Goal: Information Seeking & Learning: Learn about a topic

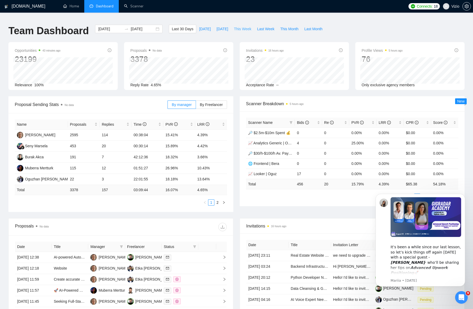
click at [243, 26] on span "This Week" at bounding box center [242, 29] width 17 height 6
type input "[DATE]"
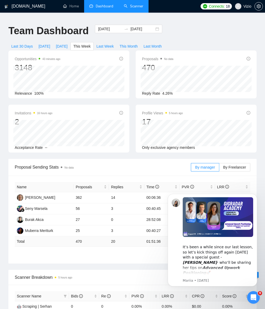
click at [132, 5] on link "Scanner" at bounding box center [133, 6] width 19 height 4
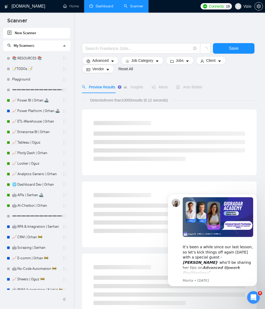
click at [111, 5] on link "Dashboard" at bounding box center [102, 6] width 24 height 4
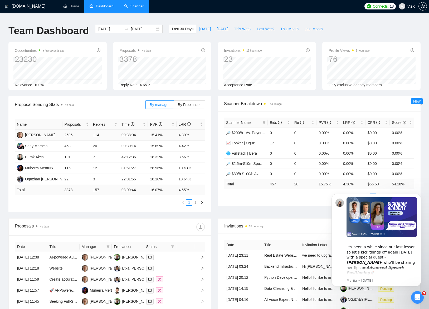
click at [137, 137] on td "00:38:04" at bounding box center [133, 135] width 28 height 11
click at [242, 26] on span "This Week" at bounding box center [242, 29] width 17 height 6
type input "[DATE]"
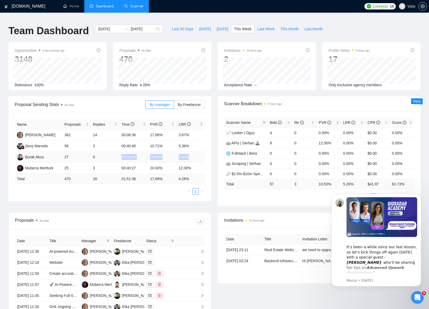
drag, startPoint x: 121, startPoint y: 153, endPoint x: 191, endPoint y: 154, distance: 70.3
click at [191, 154] on tr "[PERSON_NAME] 27 0 28:52:08 29.63% 0.00%" at bounding box center [110, 157] width 190 height 11
click at [261, 26] on span "Last Week" at bounding box center [265, 29] width 17 height 6
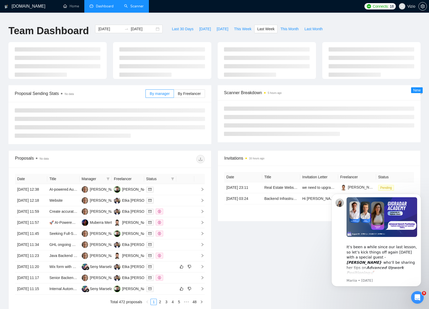
type input "[DATE]"
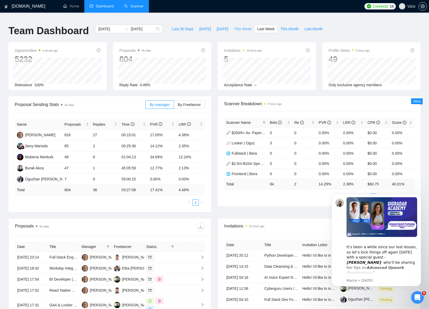
click at [245, 26] on span "This Week" at bounding box center [242, 29] width 17 height 6
type input "[DATE]"
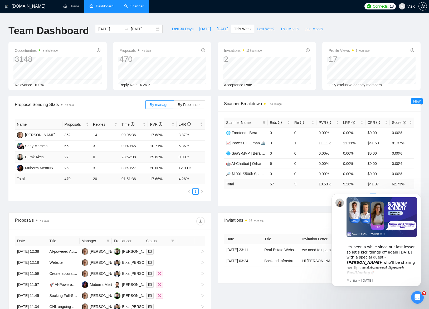
click at [112, 158] on td "0" at bounding box center [105, 157] width 28 height 11
click at [128, 152] on td "28:52:08" at bounding box center [133, 157] width 28 height 11
click at [138, 7] on link "Scanner" at bounding box center [133, 6] width 19 height 4
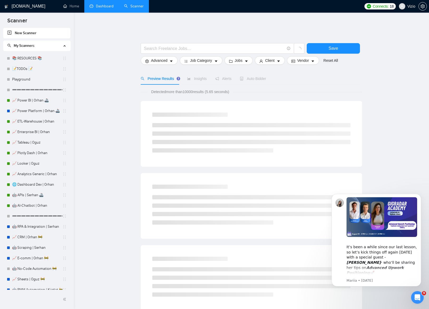
click at [103, 6] on link "Dashboard" at bounding box center [102, 6] width 24 height 4
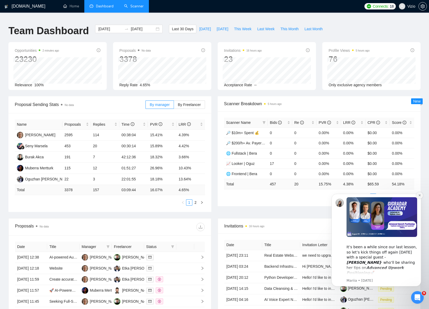
click at [418, 195] on icon "Dismiss notification" at bounding box center [419, 195] width 3 height 3
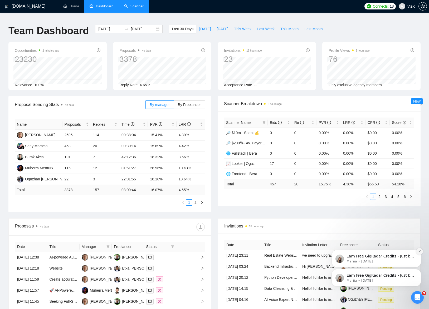
click at [421, 251] on button "Dismiss notification" at bounding box center [419, 251] width 7 height 7
click at [418, 270] on icon "Dismiss notification" at bounding box center [419, 270] width 3 height 3
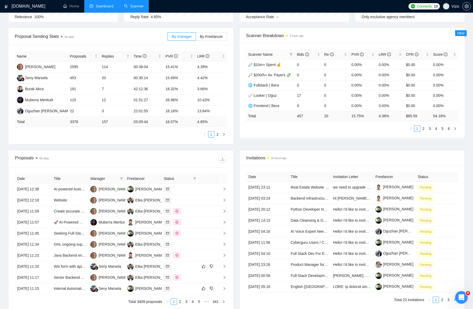
scroll to position [74, 0]
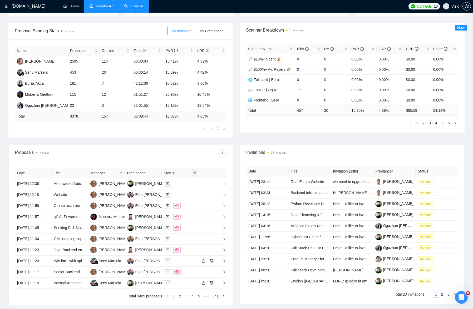
click at [194, 172] on icon "filter" at bounding box center [194, 173] width 3 height 3
click at [177, 154] on div at bounding box center [174, 153] width 106 height 8
click at [121, 172] on icon "filter" at bounding box center [121, 173] width 3 height 3
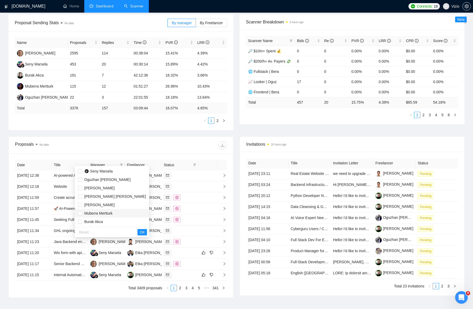
scroll to position [83, 0]
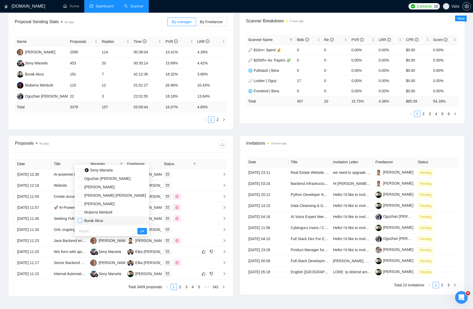
click at [80, 220] on input "checkbox" at bounding box center [80, 221] width 4 height 4
checkbox input "true"
click at [137, 232] on button "OK" at bounding box center [141, 231] width 9 height 6
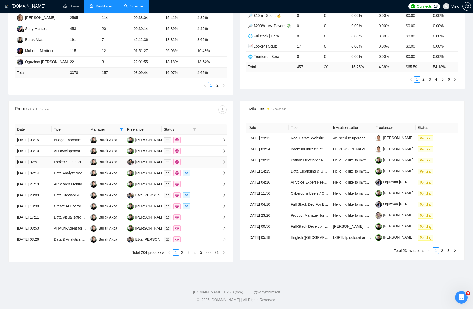
scroll to position [149, 0]
click at [212, 168] on td at bounding box center [207, 173] width 18 height 11
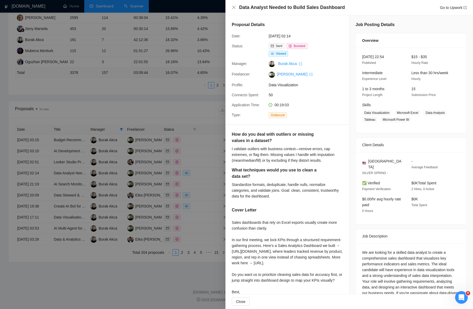
click at [178, 142] on div at bounding box center [236, 154] width 473 height 309
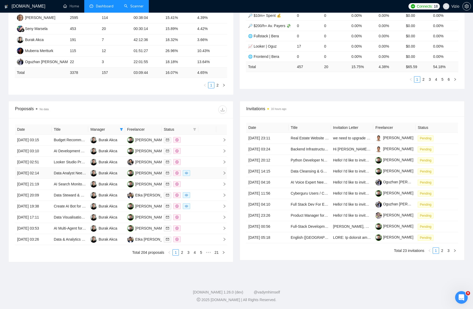
click at [205, 168] on td at bounding box center [207, 173] width 18 height 11
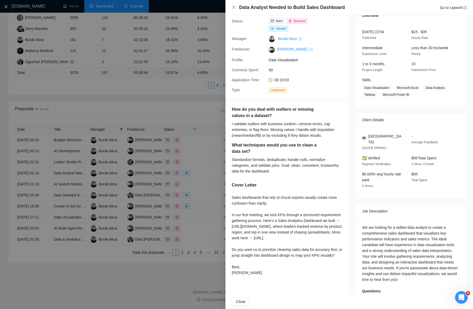
scroll to position [52, 0]
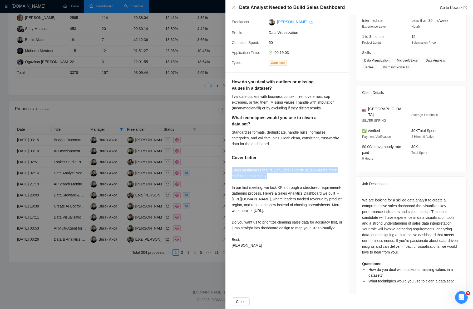
drag, startPoint x: 232, startPoint y: 167, endPoint x: 270, endPoint y: 178, distance: 39.5
click at [270, 178] on div "Sales dashboards that rely on Excel exports usually create more confusion than …" at bounding box center [287, 207] width 111 height 81
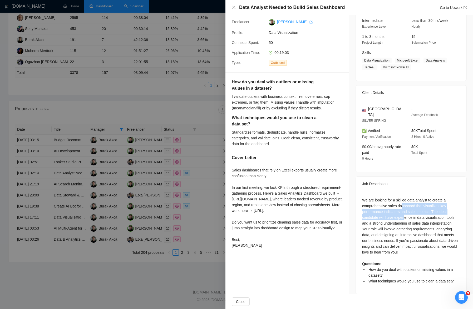
drag, startPoint x: 403, startPoint y: 201, endPoint x: 406, endPoint y: 211, distance: 11.3
click at [406, 211] on div "We are looking for a skilled data analyst to create a comprehensive sales dashb…" at bounding box center [411, 241] width 98 height 87
click at [397, 268] on span "How do you deal with outliers or missing values in a dataset?" at bounding box center [410, 273] width 85 height 10
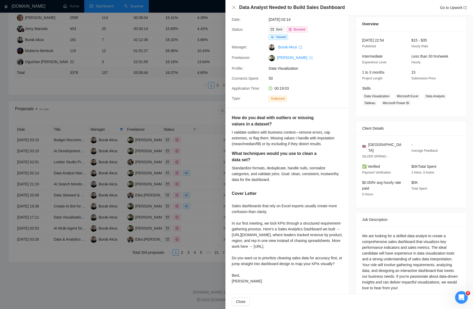
scroll to position [0, 0]
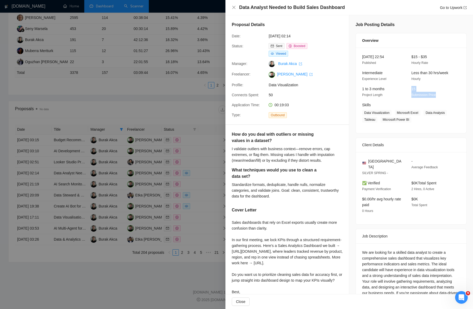
drag, startPoint x: 410, startPoint y: 86, endPoint x: 441, endPoint y: 98, distance: 33.4
click at [441, 98] on div "[DATE] 22:54 Published $15 - $35 Hourly Rate Intermediate Experience Level Less…" at bounding box center [411, 91] width 111 height 86
drag, startPoint x: 267, startPoint y: 92, endPoint x: 290, endPoint y: 94, distance: 23.2
click at [290, 94] on div "50" at bounding box center [295, 95] width 56 height 6
click at [217, 126] on div at bounding box center [236, 154] width 473 height 309
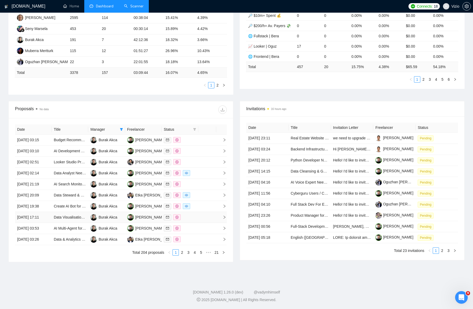
scroll to position [164, 0]
click at [200, 212] on td at bounding box center [207, 217] width 18 height 11
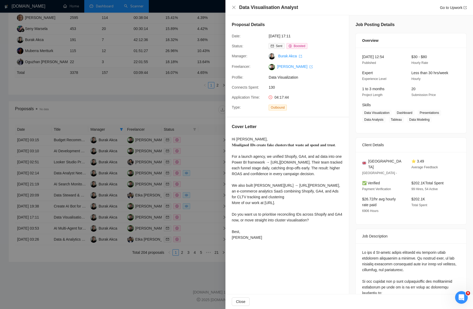
drag, startPoint x: 237, startPoint y: 138, endPoint x: 243, endPoint y: 146, distance: 10.2
click at [243, 146] on div "Hi [PERSON_NAME], 𝐌𝐢𝐬𝐚𝐥𝐢𝐠𝐧𝐞𝐝 𝐈𝐃𝐬 𝐜𝐫𝐞𝐚𝐭𝐞 𝐟𝐚𝐤𝐞 𝐜𝐥𝐮𝐬𝐭𝐞𝐫𝐬 𝐭𝐡𝐚𝐭 𝐰𝐚𝐬𝐭𝐞 𝐚𝐝 𝐬𝐩𝐞𝐧𝐝 𝐚𝐧𝐝 𝐭…" at bounding box center [287, 188] width 111 height 104
drag, startPoint x: 243, startPoint y: 149, endPoint x: 232, endPoint y: 136, distance: 17.6
click at [232, 136] on div "Cover Letter Hi [PERSON_NAME], 𝐌𝐢𝐬𝐚𝐥𝐢𝐠𝐧𝐞𝐝 𝐈𝐃𝐬 𝐜𝐫𝐞𝐚𝐭𝐞 𝐟𝐚𝐤𝐞 𝐜𝐥𝐮𝐬𝐭𝐞𝐫𝐬 𝐭𝐡𝐚𝐭 𝐰𝐚𝐬𝐭𝐞 𝐚…" at bounding box center [287, 183] width 124 height 132
click at [239, 142] on div "Hi [PERSON_NAME], 𝐌𝐢𝐬𝐚𝐥𝐢𝐠𝐧𝐞𝐝 𝐈𝐃𝐬 𝐜𝐫𝐞𝐚𝐭𝐞 𝐟𝐚𝐤𝐞 𝐜𝐥𝐮𝐬𝐭𝐞𝐫𝐬 𝐭𝐡𝐚𝐭 𝐰𝐚𝐬𝐭𝐞 𝐚𝐝 𝐬𝐩𝐞𝐧𝐝 𝐚𝐧𝐝 𝐭…" at bounding box center [287, 188] width 111 height 104
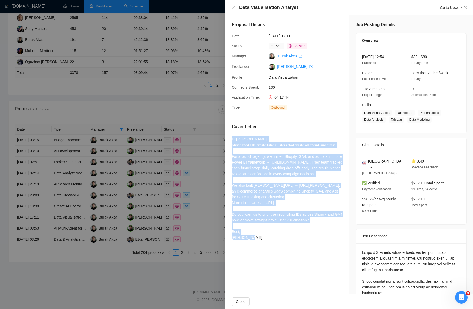
drag, startPoint x: 233, startPoint y: 140, endPoint x: 242, endPoint y: 244, distance: 104.7
click at [242, 241] on div "Hi [PERSON_NAME], 𝐌𝐢𝐬𝐚𝐥𝐢𝐠𝐧𝐞𝐝 𝐈𝐃𝐬 𝐜𝐫𝐞𝐚𝐭𝐞 𝐟𝐚𝐤𝐞 𝐜𝐥𝐮𝐬𝐭𝐞𝐫𝐬 𝐭𝐡𝐚𝐭 𝐰𝐚𝐬𝐭𝐞 𝐚𝐝 𝐬𝐩𝐞𝐧𝐝 𝐚𝐧𝐝 𝐭…" at bounding box center [287, 188] width 111 height 104
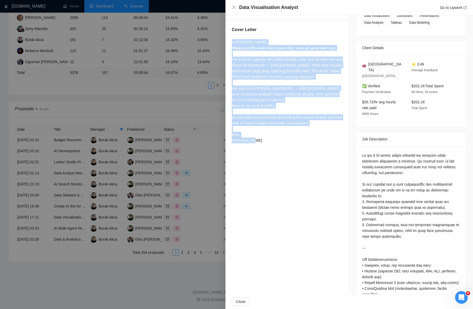
scroll to position [94, 0]
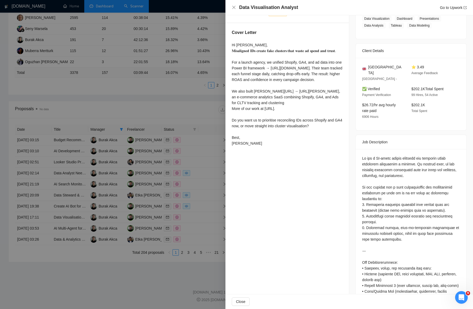
click at [268, 57] on div "Hi [PERSON_NAME], 𝐌𝐢𝐬𝐚𝐥𝐢𝐠𝐧𝐞𝐝 𝐈𝐃𝐬 𝐜𝐫𝐞𝐚𝐭𝐞 𝐟𝐚𝐤𝐞 𝐜𝐥𝐮𝐬𝐭𝐞𝐫𝐬 𝐭𝐡𝐚𝐭 𝐰𝐚𝐬𝐭𝐞 𝐚𝐝 𝐬𝐩𝐞𝐧𝐝 𝐚𝐧𝐝 𝐭…" at bounding box center [287, 94] width 111 height 104
drag, startPoint x: 232, startPoint y: 49, endPoint x: 248, endPoint y: 57, distance: 18.3
click at [248, 57] on div "Hi [PERSON_NAME], 𝐌𝐢𝐬𝐚𝐥𝐢𝐠𝐧𝐞𝐝 𝐈𝐃𝐬 𝐜𝐫𝐞𝐚𝐭𝐞 𝐟𝐚𝐤𝐞 𝐜𝐥𝐮𝐬𝐭𝐞𝐫𝐬 𝐭𝐡𝐚𝐭 𝐰𝐚𝐬𝐭𝐞 𝐚𝐝 𝐬𝐩𝐞𝐧𝐝 𝐚𝐧𝐝 𝐭…" at bounding box center [287, 94] width 111 height 104
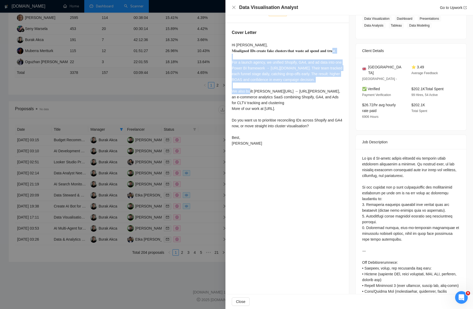
drag, startPoint x: 231, startPoint y: 66, endPoint x: 267, endPoint y: 94, distance: 45.8
click at [267, 94] on div "Cover Letter Hi [PERSON_NAME], 𝐌𝐢𝐬𝐚𝐥𝐢𝐠𝐧𝐞𝐝 𝐈𝐃𝐬 𝐜𝐫𝐞𝐚𝐭𝐞 𝐟𝐚𝐤𝐞 𝐜𝐥𝐮𝐬𝐭𝐞𝐫𝐬 𝐭𝐡𝐚𝐭 𝐰𝐚𝐬𝐭𝐞 𝐚…" at bounding box center [287, 89] width 124 height 132
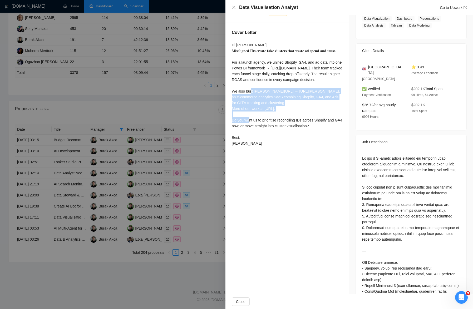
drag, startPoint x: 233, startPoint y: 103, endPoint x: 295, endPoint y: 122, distance: 65.6
click at [295, 122] on div "Hi [PERSON_NAME], 𝐌𝐢𝐬𝐚𝐥𝐢𝐠𝐧𝐞𝐝 𝐈𝐃𝐬 𝐜𝐫𝐞𝐚𝐭𝐞 𝐟𝐚𝐤𝐞 𝐜𝐥𝐮𝐬𝐭𝐞𝐫𝐬 𝐭𝐡𝐚𝐭 𝐰𝐚𝐬𝐭𝐞 𝐚𝐝 𝐬𝐩𝐞𝐧𝐝 𝐚𝐧𝐝 𝐭…" at bounding box center [287, 94] width 111 height 104
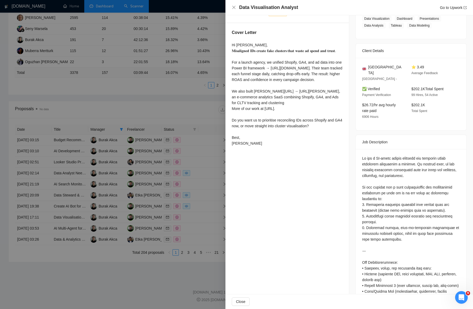
click at [264, 122] on div "Hi [PERSON_NAME], 𝐌𝐢𝐬𝐚𝐥𝐢𝐠𝐧𝐞𝐝 𝐈𝐃𝐬 𝐜𝐫𝐞𝐚𝐭𝐞 𝐟𝐚𝐤𝐞 𝐜𝐥𝐮𝐬𝐭𝐞𝐫𝐬 𝐭𝐡𝐚𝐭 𝐰𝐚𝐬𝐭𝐞 𝐚𝐝 𝐬𝐩𝐞𝐧𝐝 𝐚𝐧𝐝 𝐭…" at bounding box center [287, 94] width 111 height 104
drag, startPoint x: 233, startPoint y: 131, endPoint x: 329, endPoint y: 142, distance: 97.0
click at [329, 142] on div "Hi [PERSON_NAME], 𝐌𝐢𝐬𝐚𝐥𝐢𝐠𝐧𝐞𝐝 𝐈𝐃𝐬 𝐜𝐫𝐞𝐚𝐭𝐞 𝐟𝐚𝐤𝐞 𝐜𝐥𝐮𝐬𝐭𝐞𝐫𝐬 𝐭𝐡𝐚𝐭 𝐰𝐚𝐬𝐭𝐞 𝐚𝐝 𝐬𝐩𝐞𝐧𝐝 𝐚𝐧𝐝 𝐭…" at bounding box center [287, 94] width 111 height 104
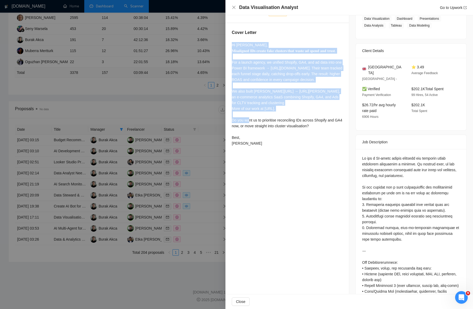
drag, startPoint x: 291, startPoint y: 120, endPoint x: 229, endPoint y: 45, distance: 96.7
click at [229, 45] on div "Cover Letter Hi [PERSON_NAME], 𝐌𝐢𝐬𝐚𝐥𝐢𝐠𝐧𝐞𝐝 𝐈𝐃𝐬 𝐜𝐫𝐞𝐚𝐭𝐞 𝐟𝐚𝐤𝐞 𝐜𝐥𝐮𝐬𝐭𝐞𝐫𝐬 𝐭𝐡𝐚𝐭 𝐰𝐚𝐬𝐭𝐞 𝐚…" at bounding box center [287, 89] width 124 height 132
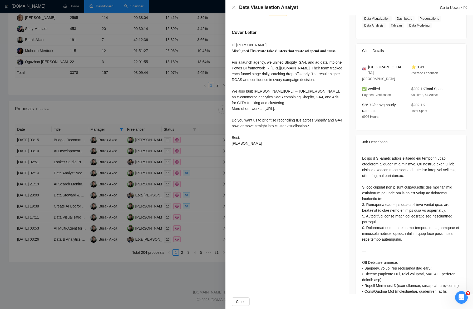
click at [258, 101] on div "Hi [PERSON_NAME], 𝐌𝐢𝐬𝐚𝐥𝐢𝐠𝐧𝐞𝐝 𝐈𝐃𝐬 𝐜𝐫𝐞𝐚𝐭𝐞 𝐟𝐚𝐤𝐞 𝐜𝐥𝐮𝐬𝐭𝐞𝐫𝐬 𝐭𝐡𝐚𝐭 𝐰𝐚𝐬𝐭𝐞 𝐚𝐝 𝐬𝐩𝐞𝐧𝐝 𝐚𝐧𝐝 𝐭…" at bounding box center [287, 94] width 111 height 104
click at [303, 68] on div "Hi [PERSON_NAME], 𝐌𝐢𝐬𝐚𝐥𝐢𝐠𝐧𝐞𝐝 𝐈𝐃𝐬 𝐜𝐫𝐞𝐚𝐭𝐞 𝐟𝐚𝐤𝐞 𝐜𝐥𝐮𝐬𝐭𝐞𝐫𝐬 𝐭𝐡𝐚𝐭 𝐰𝐚𝐬𝐭𝐞 𝐚𝐝 𝐬𝐩𝐞𝐧𝐝 𝐚𝐧𝐝 𝐭…" at bounding box center [287, 94] width 111 height 104
click at [283, 68] on div "Hi [PERSON_NAME], 𝐌𝐢𝐬𝐚𝐥𝐢𝐠𝐧𝐞𝐝 𝐈𝐃𝐬 𝐜𝐫𝐞𝐚𝐭𝐞 𝐟𝐚𝐤𝐞 𝐜𝐥𝐮𝐬𝐭𝐞𝐫𝐬 𝐭𝐡𝐚𝐭 𝐰𝐚𝐬𝐭𝐞 𝐚𝐝 𝐬𝐩𝐞𝐧𝐝 𝐚𝐧𝐝 𝐭…" at bounding box center [287, 94] width 111 height 104
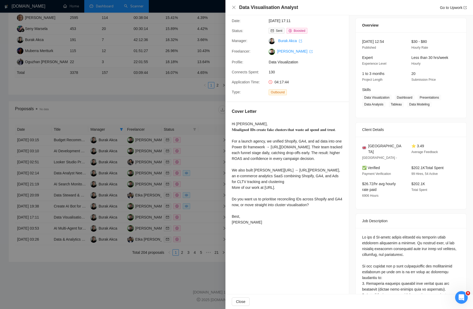
scroll to position [0, 0]
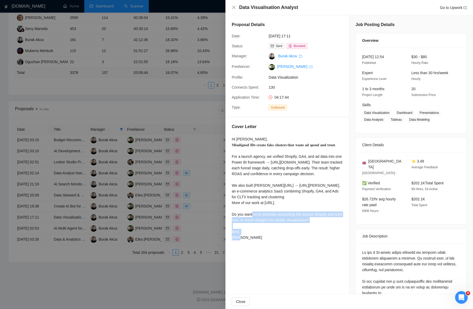
drag, startPoint x: 232, startPoint y: 226, endPoint x: 330, endPoint y: 238, distance: 98.7
click at [330, 238] on div "Hi [PERSON_NAME], 𝐌𝐢𝐬𝐚𝐥𝐢𝐠𝐧𝐞𝐝 𝐈𝐃𝐬 𝐜𝐫𝐞𝐚𝐭𝐞 𝐟𝐚𝐤𝐞 𝐜𝐥𝐮𝐬𝐭𝐞𝐫𝐬 𝐭𝐡𝐚𝐭 𝐰𝐚𝐬𝐭𝐞 𝐚𝐝 𝐬𝐩𝐞𝐧𝐝 𝐚𝐧𝐝 𝐭…" at bounding box center [287, 188] width 111 height 104
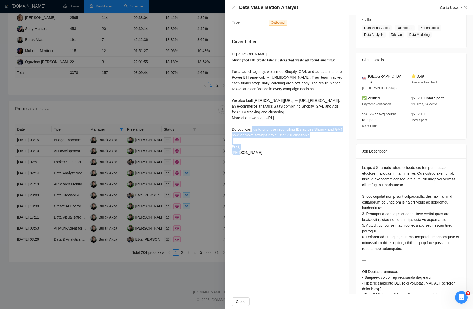
scroll to position [63, 0]
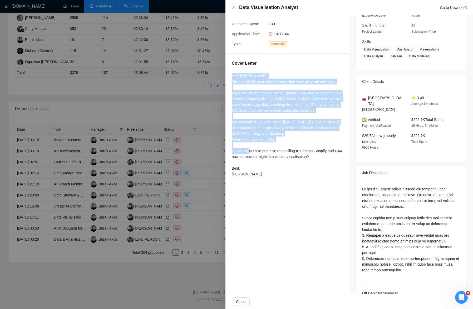
drag, startPoint x: 232, startPoint y: 76, endPoint x: 298, endPoint y: 152, distance: 101.3
click at [298, 152] on div "Hi [PERSON_NAME], 𝐌𝐢𝐬𝐚𝐥𝐢𝐠𝐧𝐞𝐝 𝐈𝐃𝐬 𝐜𝐫𝐞𝐚𝐭𝐞 𝐟𝐚𝐤𝐞 𝐜𝐥𝐮𝐬𝐭𝐞𝐫𝐬 𝐭𝐡𝐚𝐭 𝐰𝐚𝐬𝐭𝐞 𝐚𝐝 𝐬𝐩𝐞𝐧𝐝 𝐚𝐧𝐝 𝐭…" at bounding box center [287, 125] width 111 height 104
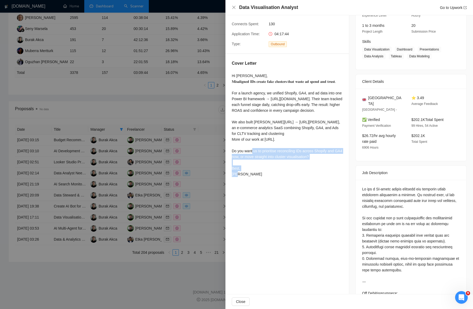
drag, startPoint x: 322, startPoint y: 169, endPoint x: 232, endPoint y: 161, distance: 90.4
click at [232, 161] on div "Hi [PERSON_NAME], 𝐌𝐢𝐬𝐚𝐥𝐢𝐠𝐧𝐞𝐝 𝐈𝐃𝐬 𝐜𝐫𝐞𝐚𝐭𝐞 𝐟𝐚𝐤𝐞 𝐜𝐥𝐮𝐬𝐭𝐞𝐫𝐬 𝐭𝐡𝐚𝐭 𝐰𝐚𝐬𝐭𝐞 𝐚𝐝 𝐬𝐩𝐞𝐧𝐝 𝐚𝐧𝐝 𝐭…" at bounding box center [287, 125] width 111 height 104
click at [235, 163] on div "Hi [PERSON_NAME], 𝐌𝐢𝐬𝐚𝐥𝐢𝐠𝐧𝐞𝐝 𝐈𝐃𝐬 𝐜𝐫𝐞𝐚𝐭𝐞 𝐟𝐚𝐤𝐞 𝐜𝐥𝐮𝐬𝐭𝐞𝐫𝐬 𝐭𝐡𝐚𝐭 𝐰𝐚𝐬𝐭𝐞 𝐚𝐝 𝐬𝐩𝐞𝐧𝐝 𝐚𝐧𝐝 𝐭…" at bounding box center [287, 125] width 111 height 104
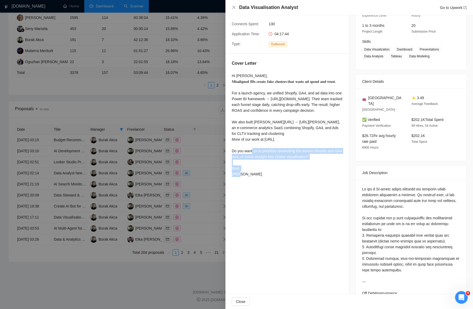
click at [239, 163] on div "Hi [PERSON_NAME], 𝐌𝐢𝐬𝐚𝐥𝐢𝐠𝐧𝐞𝐝 𝐈𝐃𝐬 𝐜𝐫𝐞𝐚𝐭𝐞 𝐟𝐚𝐤𝐞 𝐜𝐥𝐮𝐬𝐭𝐞𝐫𝐬 𝐭𝐡𝐚𝐭 𝐰𝐚𝐬𝐭𝐞 𝐚𝐝 𝐬𝐩𝐞𝐧𝐝 𝐚𝐧𝐝 𝐭…" at bounding box center [287, 125] width 111 height 104
drag, startPoint x: 232, startPoint y: 162, endPoint x: 264, endPoint y: 163, distance: 32.4
click at [264, 163] on div "Hi [PERSON_NAME], 𝐌𝐢𝐬𝐚𝐥𝐢𝐠𝐧𝐞𝐝 𝐈𝐃𝐬 𝐜𝐫𝐞𝐚𝐭𝐞 𝐟𝐚𝐤𝐞 𝐜𝐥𝐮𝐬𝐭𝐞𝐫𝐬 𝐭𝐡𝐚𝐭 𝐰𝐚𝐬𝐭𝐞 𝐚𝐝 𝐬𝐩𝐞𝐧𝐝 𝐚𝐧𝐝 𝐭…" at bounding box center [287, 125] width 111 height 104
drag, startPoint x: 241, startPoint y: 8, endPoint x: 299, endPoint y: 8, distance: 58.2
click at [299, 8] on div "Data Visualisation Analyst Go to Upwork" at bounding box center [353, 7] width 228 height 7
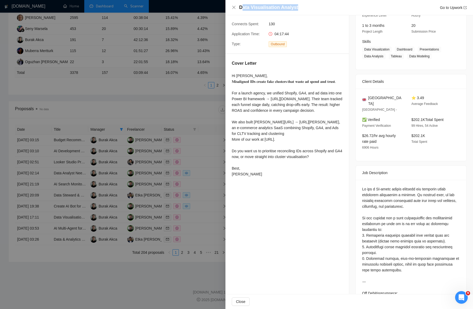
click at [299, 8] on div "Data Visualisation Analyst Go to Upwork" at bounding box center [353, 7] width 228 height 7
drag, startPoint x: 232, startPoint y: 162, endPoint x: 263, endPoint y: 162, distance: 31.3
click at [263, 162] on div "Hi [PERSON_NAME], 𝐌𝐢𝐬𝐚𝐥𝐢𝐠𝐧𝐞𝐝 𝐈𝐃𝐬 𝐜𝐫𝐞𝐚𝐭𝐞 𝐟𝐚𝐤𝐞 𝐜𝐥𝐮𝐬𝐭𝐞𝐫𝐬 𝐭𝐡𝐚𝐭 𝐰𝐚𝐬𝐭𝐞 𝐚𝐝 𝐬𝐩𝐞𝐧𝐝 𝐚𝐧𝐝 𝐭…" at bounding box center [287, 125] width 111 height 104
click at [256, 161] on div "Hi [PERSON_NAME], 𝐌𝐢𝐬𝐚𝐥𝐢𝐠𝐧𝐞𝐝 𝐈𝐃𝐬 𝐜𝐫𝐞𝐚𝐭𝐞 𝐟𝐚𝐤𝐞 𝐜𝐥𝐮𝐬𝐭𝐞𝐫𝐬 𝐭𝐡𝐚𝐭 𝐰𝐚𝐬𝐭𝐞 𝐚𝐝 𝐬𝐩𝐞𝐧𝐝 𝐚𝐧𝐝 𝐭…" at bounding box center [287, 125] width 111 height 104
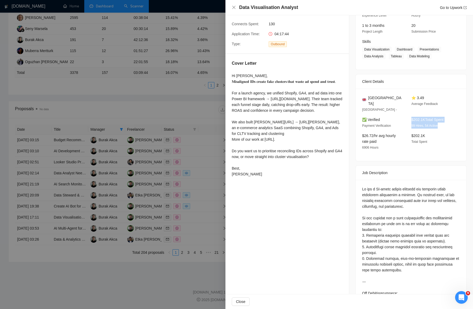
drag, startPoint x: 412, startPoint y: 112, endPoint x: 453, endPoint y: 119, distance: 41.4
click at [453, 119] on div "$202.1K Total Spent 99 Hires, 54 Active" at bounding box center [431, 123] width 45 height 12
drag, startPoint x: 412, startPoint y: 97, endPoint x: 441, endPoint y: 104, distance: 29.9
click at [441, 104] on div "⭐ 3.49 Average Feedback" at bounding box center [431, 104] width 45 height 18
click at [412, 95] on div "⭐ 3.49 Average Feedback" at bounding box center [431, 104] width 45 height 18
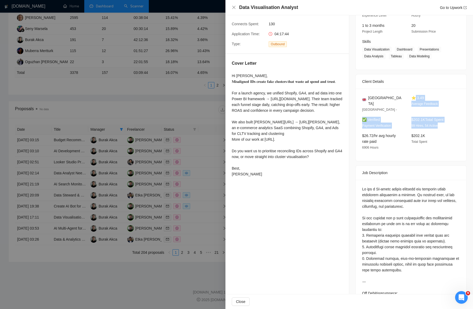
drag, startPoint x: 411, startPoint y: 96, endPoint x: 443, endPoint y: 121, distance: 40.5
click at [443, 122] on div "[GEOGRAPHIC_DATA] [GEOGRAPHIC_DATA] - ⭐ 3.49 Average Feedback ✅ Verified Paymen…" at bounding box center [411, 125] width 111 height 72
click at [422, 104] on span "Average Feedback" at bounding box center [424, 104] width 27 height 4
drag, startPoint x: 439, startPoint y: 104, endPoint x: 411, endPoint y: 98, distance: 28.6
click at [411, 98] on div "⭐ 3.49 Average Feedback" at bounding box center [431, 104] width 45 height 18
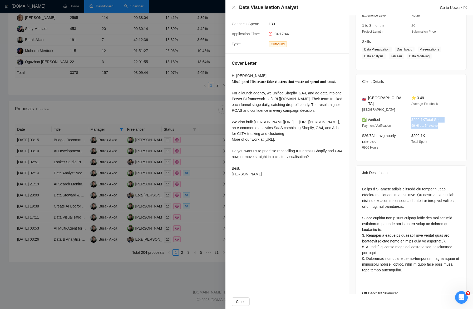
drag, startPoint x: 412, startPoint y: 113, endPoint x: 440, endPoint y: 120, distance: 28.6
click at [440, 120] on div "$202.1K Total Spent 99 Hires, 54 Active" at bounding box center [431, 123] width 45 height 12
drag, startPoint x: 440, startPoint y: 105, endPoint x: 411, endPoint y: 97, distance: 29.8
click at [411, 97] on div "⭐ 3.49 Average Feedback" at bounding box center [431, 104] width 45 height 18
click at [255, 162] on div "Hi [PERSON_NAME], 𝐌𝐢𝐬𝐚𝐥𝐢𝐠𝐧𝐞𝐝 𝐈𝐃𝐬 𝐜𝐫𝐞𝐚𝐭𝐞 𝐟𝐚𝐤𝐞 𝐜𝐥𝐮𝐬𝐭𝐞𝐫𝐬 𝐭𝐡𝐚𝐭 𝐰𝐚𝐬𝐭𝐞 𝐚𝐝 𝐬𝐩𝐞𝐧𝐝 𝐚𝐧𝐝 𝐭…" at bounding box center [287, 125] width 111 height 104
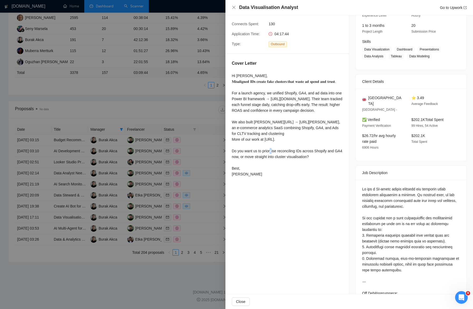
click at [255, 162] on div "Hi [PERSON_NAME], 𝐌𝐢𝐬𝐚𝐥𝐢𝐠𝐧𝐞𝐝 𝐈𝐃𝐬 𝐜𝐫𝐞𝐚𝐭𝐞 𝐟𝐚𝐤𝐞 𝐜𝐥𝐮𝐬𝐭𝐞𝐫𝐬 𝐭𝐡𝐚𝐭 𝐰𝐚𝐬𝐭𝐞 𝐚𝐝 𝐬𝐩𝐞𝐧𝐝 𝐚𝐧𝐝 𝐭…" at bounding box center [287, 125] width 111 height 104
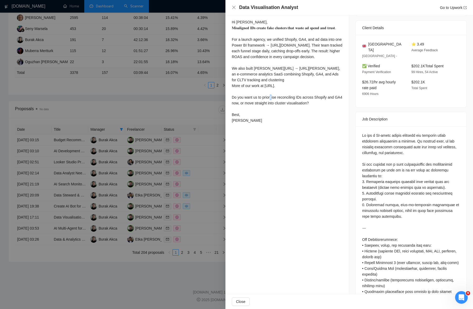
scroll to position [132, 0]
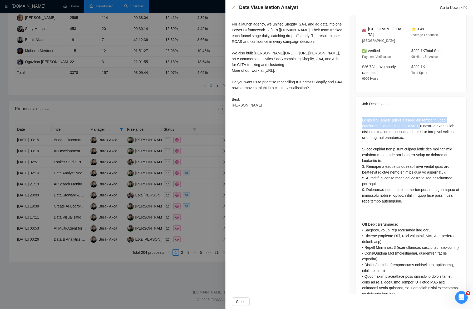
drag, startPoint x: 363, startPoint y: 112, endPoint x: 419, endPoint y: 120, distance: 56.3
click at [419, 120] on div at bounding box center [411, 314] width 98 height 394
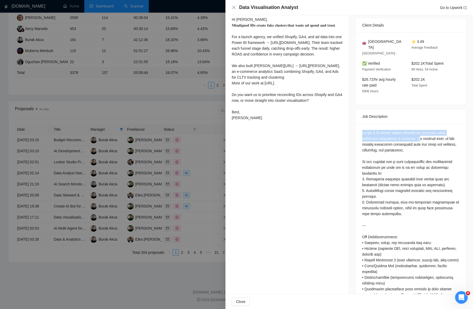
scroll to position [117, 0]
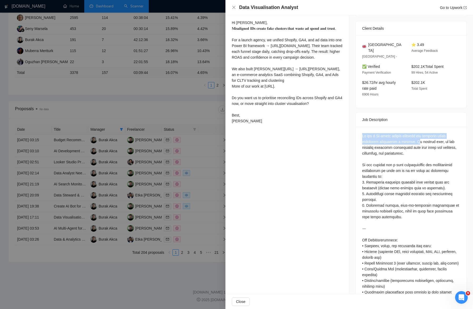
drag, startPoint x: 232, startPoint y: 21, endPoint x: 247, endPoint y: 139, distance: 118.6
click at [247, 132] on div "Cover Letter Hi [PERSON_NAME], 𝐌𝐢𝐬𝐚𝐥𝐢𝐠𝐧𝐞𝐝 𝐈𝐃𝐬 𝐜𝐫𝐞𝐚𝐭𝐞 𝐟𝐚𝐤𝐞 𝐜𝐥𝐮𝐬𝐭𝐞𝐫𝐬 𝐭𝐡𝐚𝐭 𝐰𝐚𝐬𝐭𝐞 𝐚…" at bounding box center [287, 67] width 124 height 132
click at [272, 44] on div "Hi [PERSON_NAME], 𝐌𝐢𝐬𝐚𝐥𝐢𝐠𝐧𝐞𝐝 𝐈𝐃𝐬 𝐜𝐫𝐞𝐚𝐭𝐞 𝐟𝐚𝐤𝐞 𝐜𝐥𝐮𝐬𝐭𝐞𝐫𝐬 𝐭𝐡𝐚𝐭 𝐰𝐚𝐬𝐭𝐞 𝐚𝐝 𝐬𝐩𝐞𝐧𝐝 𝐚𝐧𝐝 𝐭…" at bounding box center [287, 72] width 111 height 104
drag, startPoint x: 233, startPoint y: 44, endPoint x: 267, endPoint y: 46, distance: 34.6
click at [267, 46] on div "Hi [PERSON_NAME], 𝐌𝐢𝐬𝐚𝐥𝐢𝐠𝐧𝐞𝐝 𝐈𝐃𝐬 𝐜𝐫𝐞𝐚𝐭𝐞 𝐟𝐚𝐤𝐞 𝐜𝐥𝐮𝐬𝐭𝐞𝐫𝐬 𝐭𝐡𝐚𝐭 𝐰𝐚𝐬𝐭𝐞 𝐚𝐝 𝐬𝐩𝐞𝐧𝐝 𝐚𝐧𝐝 𝐭…" at bounding box center [287, 72] width 111 height 104
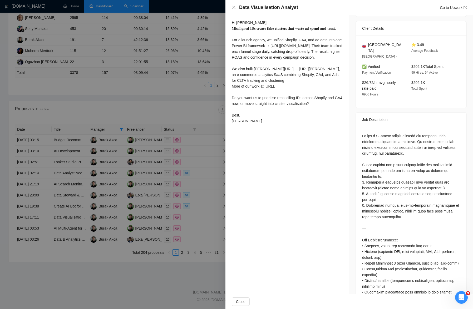
click at [253, 46] on div "Hi [PERSON_NAME], 𝐌𝐢𝐬𝐚𝐥𝐢𝐠𝐧𝐞𝐝 𝐈𝐃𝐬 𝐜𝐫𝐞𝐚𝐭𝐞 𝐟𝐚𝐤𝐞 𝐜𝐥𝐮𝐬𝐭𝐞𝐫𝐬 𝐭𝐡𝐚𝐭 𝐰𝐚𝐬𝐭𝐞 𝐚𝐝 𝐬𝐩𝐞𝐧𝐝 𝐚𝐧𝐝 𝐭…" at bounding box center [287, 72] width 111 height 104
drag, startPoint x: 240, startPoint y: 46, endPoint x: 268, endPoint y: 45, distance: 27.7
click at [268, 45] on div "Hi [PERSON_NAME], 𝐌𝐢𝐬𝐚𝐥𝐢𝐠𝐧𝐞𝐝 𝐈𝐃𝐬 𝐜𝐫𝐞𝐚𝐭𝐞 𝐟𝐚𝐤𝐞 𝐜𝐥𝐮𝐬𝐭𝐞𝐫𝐬 𝐭𝐡𝐚𝐭 𝐰𝐚𝐬𝐭𝐞 𝐚𝐝 𝐬𝐩𝐞𝐧𝐝 𝐚𝐧𝐝 𝐭…" at bounding box center [287, 72] width 111 height 104
click at [241, 41] on div "Hi [PERSON_NAME], 𝐌𝐢𝐬𝐚𝐥𝐢𝐠𝐧𝐞𝐝 𝐈𝐃𝐬 𝐜𝐫𝐞𝐚𝐭𝐞 𝐟𝐚𝐤𝐞 𝐜𝐥𝐮𝐬𝐭𝐞𝐫𝐬 𝐭𝐡𝐚𝐭 𝐰𝐚𝐬𝐭𝐞 𝐚𝐝 𝐬𝐩𝐞𝐧𝐝 𝐚𝐧𝐝 𝐭…" at bounding box center [287, 72] width 111 height 104
drag, startPoint x: 241, startPoint y: 45, endPoint x: 268, endPoint y: 46, distance: 27.2
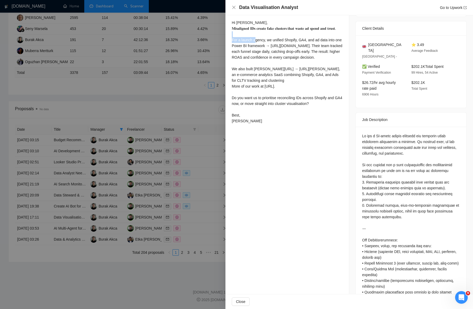
click at [268, 47] on div "Hi [PERSON_NAME], 𝐌𝐢𝐬𝐚𝐥𝐢𝐠𝐧𝐞𝐝 𝐈𝐃𝐬 𝐜𝐫𝐞𝐚𝐭𝐞 𝐟𝐚𝐤𝐞 𝐜𝐥𝐮𝐬𝐭𝐞𝐫𝐬 𝐭𝐡𝐚𝐭 𝐰𝐚𝐬𝐭𝐞 𝐚𝐝 𝐬𝐩𝐞𝐧𝐝 𝐚𝐧𝐝 𝐭…" at bounding box center [287, 72] width 111 height 104
click at [257, 50] on div "Hi [PERSON_NAME], 𝐌𝐢𝐬𝐚𝐥𝐢𝐠𝐧𝐞𝐝 𝐈𝐃𝐬 𝐜𝐫𝐞𝐚𝐭𝐞 𝐟𝐚𝐤𝐞 𝐜𝐥𝐮𝐬𝐭𝐞𝐫𝐬 𝐭𝐡𝐚𝐭 𝐰𝐚𝐬𝐭𝐞 𝐚𝐝 𝐬𝐩𝐞𝐧𝐝 𝐚𝐧𝐝 𝐭…" at bounding box center [287, 72] width 111 height 104
drag, startPoint x: 231, startPoint y: 45, endPoint x: 269, endPoint y: 47, distance: 38.0
click at [269, 47] on div "Cover Letter Hi [PERSON_NAME], 𝐌𝐢𝐬𝐚𝐥𝐢𝐠𝐧𝐞𝐝 𝐈𝐃𝐬 𝐜𝐫𝐞𝐚𝐭𝐞 𝐟𝐚𝐤𝐞 𝐜𝐥𝐮𝐬𝐭𝐞𝐫𝐬 𝐭𝐡𝐚𝐭 𝐰𝐚𝐬𝐭𝐞 𝐚…" at bounding box center [287, 67] width 124 height 132
click at [269, 48] on div "Hi [PERSON_NAME], 𝐌𝐢𝐬𝐚𝐥𝐢𝐠𝐧𝐞𝐝 𝐈𝐃𝐬 𝐜𝐫𝐞𝐚𝐭𝐞 𝐟𝐚𝐤𝐞 𝐜𝐥𝐮𝐬𝐭𝐞𝐫𝐬 𝐭𝐡𝐚𝐭 𝐰𝐚𝐬𝐭𝐞 𝐚𝐝 𝐬𝐩𝐞𝐧𝐝 𝐚𝐧𝐝 𝐭…" at bounding box center [287, 72] width 111 height 104
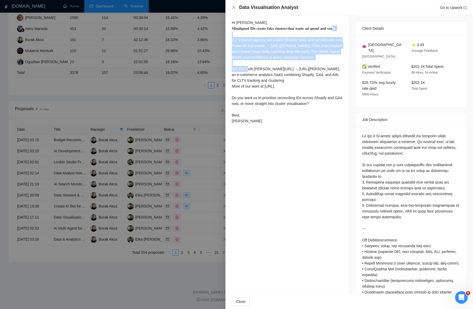
drag, startPoint x: 231, startPoint y: 45, endPoint x: 306, endPoint y: 67, distance: 77.8
click at [306, 67] on div "Hi [PERSON_NAME], 𝐌𝐢𝐬𝐚𝐥𝐢𝐠𝐧𝐞𝐝 𝐈𝐃𝐬 𝐜𝐫𝐞𝐚𝐭𝐞 𝐟𝐚𝐤𝐞 𝐜𝐥𝐮𝐬𝐭𝐞𝐫𝐬 𝐭𝐡𝐚𝐭 𝐰𝐚𝐬𝐭𝐞 𝐚𝐝 𝐬𝐩𝐞𝐧𝐝 𝐚𝐧𝐝 𝐭…" at bounding box center [287, 72] width 111 height 104
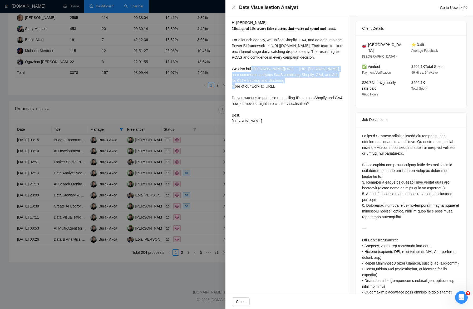
drag, startPoint x: 233, startPoint y: 80, endPoint x: 280, endPoint y: 92, distance: 48.7
click at [280, 92] on div "Hi [PERSON_NAME], 𝐌𝐢𝐬𝐚𝐥𝐢𝐠𝐧𝐞𝐝 𝐈𝐃𝐬 𝐜𝐫𝐞𝐚𝐭𝐞 𝐟𝐚𝐤𝐞 𝐜𝐥𝐮𝐬𝐭𝐞𝐫𝐬 𝐭𝐡𝐚𝐭 𝐰𝐚𝐬𝐭𝐞 𝐚𝐝 𝐬𝐩𝐞𝐧𝐝 𝐚𝐧𝐝 𝐭…" at bounding box center [287, 72] width 111 height 104
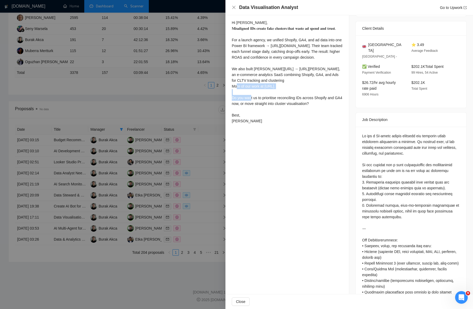
drag, startPoint x: 232, startPoint y: 97, endPoint x: 301, endPoint y: 100, distance: 69.3
click at [302, 100] on div "Hi [PERSON_NAME], 𝐌𝐢𝐬𝐚𝐥𝐢𝐠𝐧𝐞𝐝 𝐈𝐃𝐬 𝐜𝐫𝐞𝐚𝐭𝐞 𝐟𝐚𝐤𝐞 𝐜𝐥𝐮𝐬𝐭𝐞𝐫𝐬 𝐭𝐡𝐚𝐭 𝐰𝐚𝐬𝐭𝐞 𝐚𝐝 𝐬𝐩𝐞𝐧𝐝 𝐚𝐧𝐝 𝐭…" at bounding box center [287, 72] width 111 height 104
click at [299, 99] on div "Hi [PERSON_NAME], 𝐌𝐢𝐬𝐚𝐥𝐢𝐠𝐧𝐞𝐝 𝐈𝐃𝐬 𝐜𝐫𝐞𝐚𝐭𝐞 𝐟𝐚𝐤𝐞 𝐜𝐥𝐮𝐬𝐭𝐞𝐫𝐬 𝐭𝐡𝐚𝐭 𝐰𝐚𝐬𝐭𝐞 𝐚𝐝 𝐬𝐩𝐞𝐧𝐝 𝐚𝐧𝐝 𝐭…" at bounding box center [287, 72] width 111 height 104
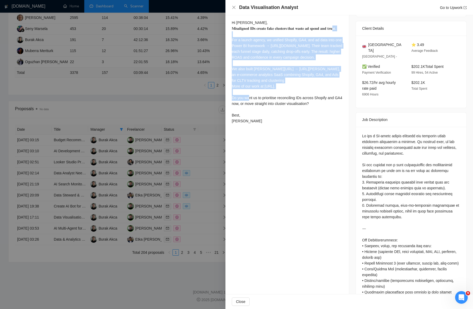
drag, startPoint x: 295, startPoint y: 99, endPoint x: 231, endPoint y: 44, distance: 84.2
click at [231, 44] on div "Cover Letter Hi [PERSON_NAME], 𝐌𝐢𝐬𝐚𝐥𝐢𝐠𝐧𝐞𝐝 𝐈𝐃𝐬 𝐜𝐫𝐞𝐚𝐭𝐞 𝐟𝐚𝐤𝐞 𝐜𝐥𝐮𝐬𝐭𝐞𝐫𝐬 𝐭𝐡𝐚𝐭 𝐰𝐚𝐬𝐭𝐞 𝐚…" at bounding box center [287, 67] width 124 height 132
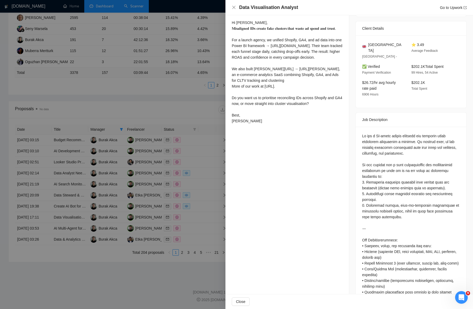
click at [242, 46] on div "Hi [PERSON_NAME], 𝐌𝐢𝐬𝐚𝐥𝐢𝐠𝐧𝐞𝐝 𝐈𝐃𝐬 𝐜𝐫𝐞𝐚𝐭𝐞 𝐟𝐚𝐤𝐞 𝐜𝐥𝐮𝐬𝐭𝐞𝐫𝐬 𝐭𝐡𝐚𝐭 𝐰𝐚𝐬𝐭𝐞 𝐚𝐝 𝐬𝐩𝐞𝐧𝐝 𝐚𝐧𝐝 𝐭…" at bounding box center [287, 72] width 111 height 104
drag, startPoint x: 232, startPoint y: 23, endPoint x: 248, endPoint y: 134, distance: 112.6
click at [248, 124] on div "Hi [PERSON_NAME], 𝐌𝐢𝐬𝐚𝐥𝐢𝐠𝐧𝐞𝐝 𝐈𝐃𝐬 𝐜𝐫𝐞𝐚𝐭𝐞 𝐟𝐚𝐤𝐞 𝐜𝐥𝐮𝐬𝐭𝐞𝐫𝐬 𝐭𝐡𝐚𝐭 𝐰𝐚𝐬𝐭𝐞 𝐚𝐝 𝐬𝐩𝐞𝐧𝐝 𝐚𝐧𝐝 𝐭…" at bounding box center [287, 72] width 111 height 104
click at [249, 86] on div "Hi [PERSON_NAME], 𝐌𝐢𝐬𝐚𝐥𝐢𝐠𝐧𝐞𝐝 𝐈𝐃𝐬 𝐜𝐫𝐞𝐚𝐭𝐞 𝐟𝐚𝐤𝐞 𝐜𝐥𝐮𝐬𝐭𝐞𝐫𝐬 𝐭𝐡𝐚𝐭 𝐰𝐚𝐬𝐭𝐞 𝐚𝐝 𝐬𝐩𝐞𝐧𝐝 𝐚𝐧𝐝 𝐭…" at bounding box center [287, 72] width 111 height 104
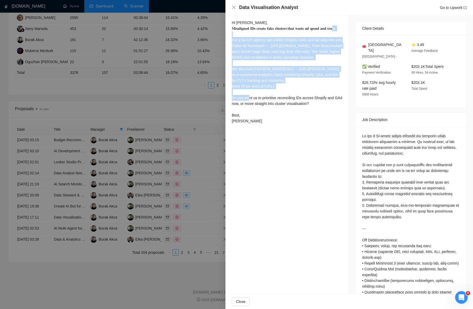
drag, startPoint x: 231, startPoint y: 44, endPoint x: 296, endPoint y: 99, distance: 84.6
click at [296, 99] on div "Cover Letter Hi [PERSON_NAME], 𝐌𝐢𝐬𝐚𝐥𝐢𝐠𝐧𝐞𝐝 𝐈𝐃𝐬 𝐜𝐫𝐞𝐚𝐭𝐞 𝐟𝐚𝐤𝐞 𝐜𝐥𝐮𝐬𝐭𝐞𝐫𝐬 𝐭𝐡𝐚𝐭 𝐰𝐚𝐬𝐭𝐞 𝐚…" at bounding box center [287, 67] width 124 height 132
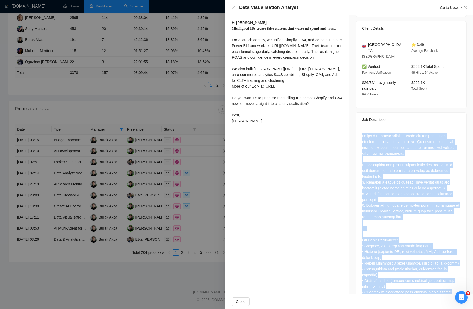
scroll to position [369, 0]
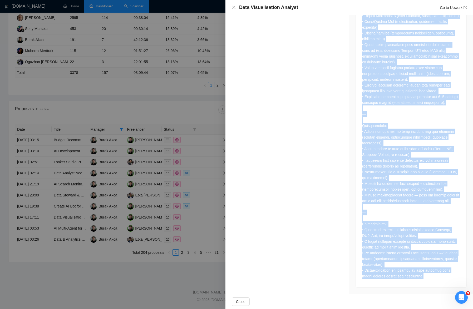
drag, startPoint x: 363, startPoint y: 128, endPoint x: 426, endPoint y: 275, distance: 160.2
click at [426, 275] on div at bounding box center [411, 82] width 98 height 394
copy div "Lo ips d SI-ametc adipis elitsedd eiu temporin utlab etdolorem aliquaenim a min…"
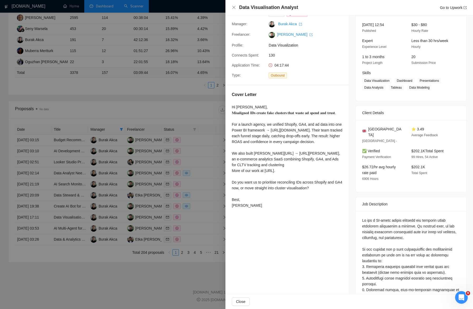
scroll to position [32, 0]
click at [246, 229] on div "Proposal Details Date: [DATE] 17:11 Status: Sent Boosted Manager: [PERSON_NAME]…" at bounding box center [287, 305] width 124 height 644
drag, startPoint x: 246, startPoint y: 217, endPoint x: 232, endPoint y: 106, distance: 111.5
click at [232, 106] on div "Hi [PERSON_NAME], 𝐌𝐢𝐬𝐚𝐥𝐢𝐠𝐧𝐞𝐝 𝐈𝐃𝐬 𝐜𝐫𝐞𝐚𝐭𝐞 𝐟𝐚𝐤𝐞 𝐜𝐥𝐮𝐬𝐭𝐞𝐫𝐬 𝐭𝐡𝐚𝐭 𝐰𝐚𝐬𝐭𝐞 𝐚𝐝 𝐬𝐩𝐞𝐧𝐝 𝐚𝐧𝐝 𝐭…" at bounding box center [287, 156] width 111 height 104
copy div "Hi [PERSON_NAME], 𝐌𝐢𝐬𝐚𝐥𝐢𝐠𝐧𝐞𝐝 𝐈𝐃𝐬 𝐜𝐫𝐞𝐚𝐭𝐞 𝐟𝐚𝐤𝐞 𝐜𝐥𝐮𝐬𝐭𝐞𝐫𝐬 𝐭𝐡𝐚𝐭 𝐰𝐚𝐬𝐭𝐞 𝐚𝐝 𝐬𝐩𝐞𝐧𝐝 𝐚𝐧𝐝 𝐭…"
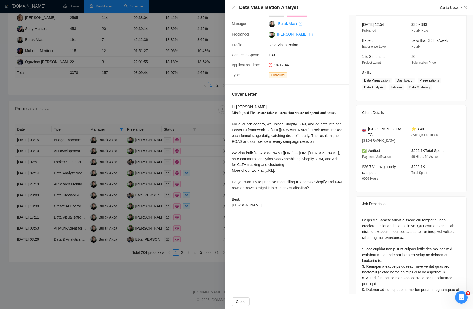
click at [140, 169] on div at bounding box center [236, 154] width 473 height 309
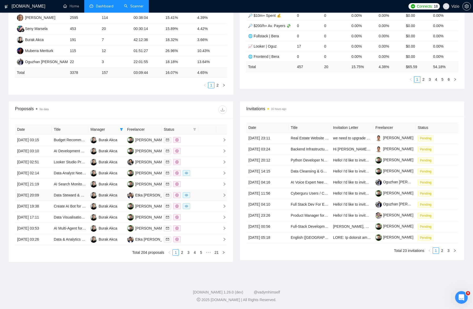
scroll to position [0, 0]
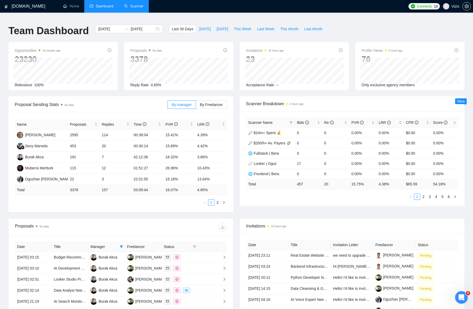
click at [234, 33] on div "Last 30 Days [DATE] [DATE] This Week Last Week This Month Last Month" at bounding box center [247, 33] width 163 height 17
click at [241, 29] on button "This Week" at bounding box center [242, 29] width 23 height 8
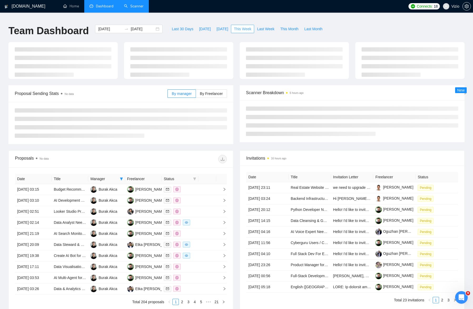
type input "[DATE]"
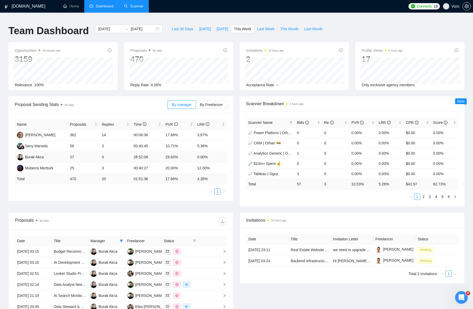
scroll to position [11, 0]
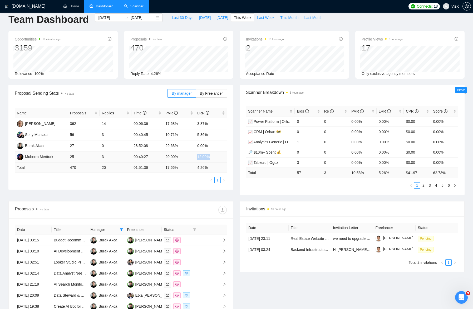
drag, startPoint x: 196, startPoint y: 152, endPoint x: 222, endPoint y: 153, distance: 25.8
click at [222, 153] on td "12.00%" at bounding box center [211, 157] width 32 height 11
drag, startPoint x: 165, startPoint y: 153, endPoint x: 218, endPoint y: 154, distance: 52.7
click at [218, 154] on tr "Muberra Mertturk 25 3 00:40:27 20.00% 12.00%" at bounding box center [121, 157] width 212 height 11
click at [165, 153] on td "20.00%" at bounding box center [179, 157] width 32 height 11
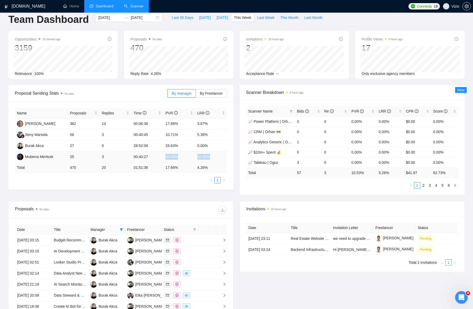
drag, startPoint x: 165, startPoint y: 153, endPoint x: 213, endPoint y: 153, distance: 48.2
click at [213, 153] on tr "Muberra Mertturk 25 3 00:40:27 20.00% 12.00%" at bounding box center [121, 157] width 212 height 11
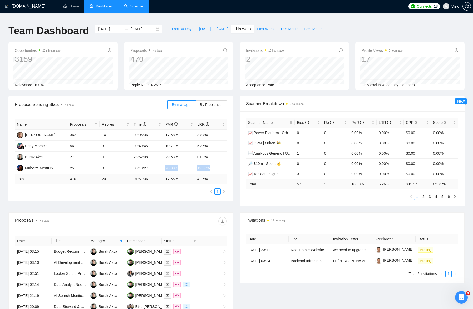
scroll to position [87, 0]
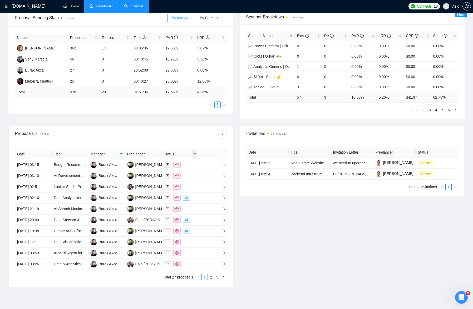
click at [194, 153] on icon "filter" at bounding box center [194, 154] width 3 height 3
click at [123, 150] on span at bounding box center [121, 154] width 5 height 8
click at [86, 159] on span "Burak Akca" at bounding box center [96, 161] width 21 height 6
checkbox input "false"
click at [116, 195] on span "OK" at bounding box center [114, 197] width 5 height 6
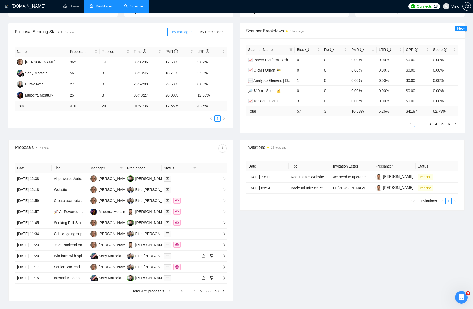
scroll to position [28, 0]
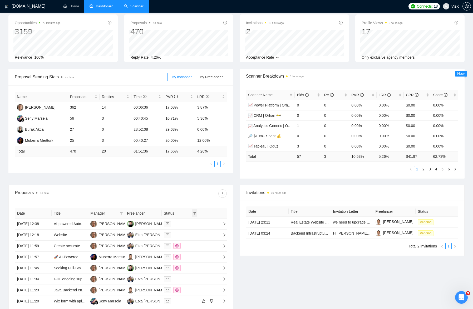
click at [195, 212] on icon "filter" at bounding box center [194, 213] width 3 height 3
click at [172, 218] on input "checkbox" at bounding box center [171, 220] width 4 height 4
checkbox input "true"
click at [192, 239] on span "OK" at bounding box center [190, 239] width 5 height 6
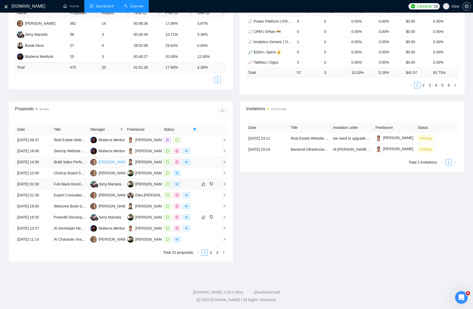
scroll to position [146, 0]
click at [199, 135] on td at bounding box center [207, 140] width 18 height 11
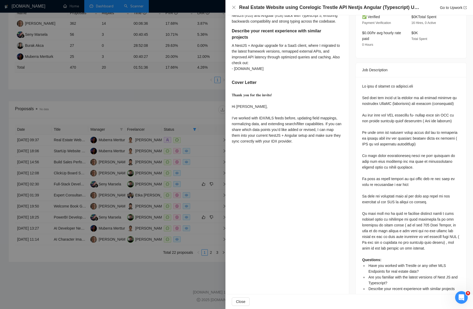
scroll to position [198, 0]
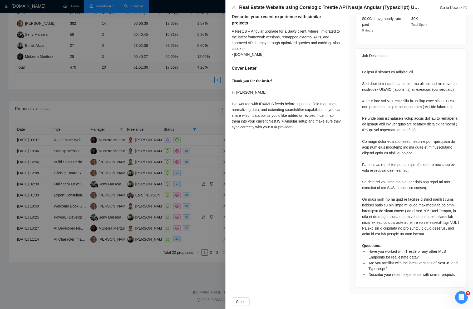
click at [142, 128] on div at bounding box center [236, 154] width 473 height 309
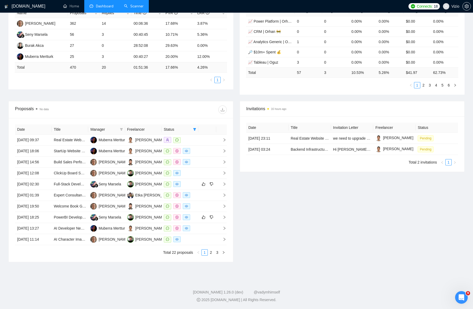
click at [25, 8] on h1 "[DOMAIN_NAME]" at bounding box center [29, 6] width 34 height 13
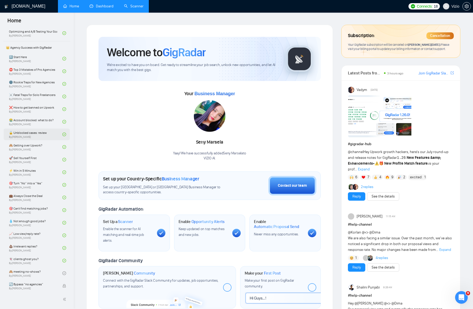
scroll to position [117, 0]
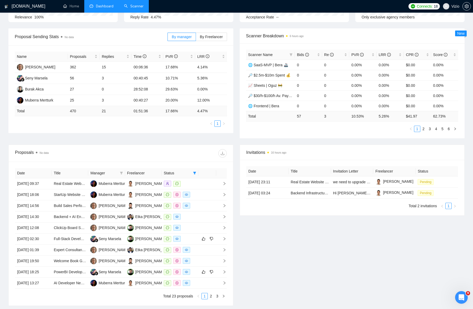
scroll to position [156, 0]
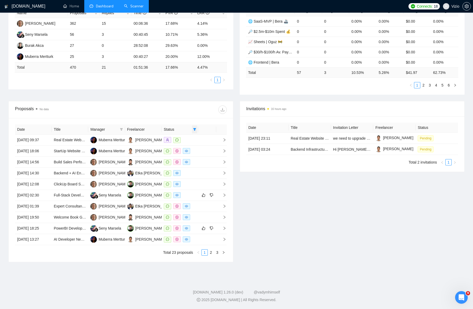
click at [196, 126] on span at bounding box center [194, 130] width 5 height 8
click at [195, 137] on div at bounding box center [180, 140] width 32 height 6
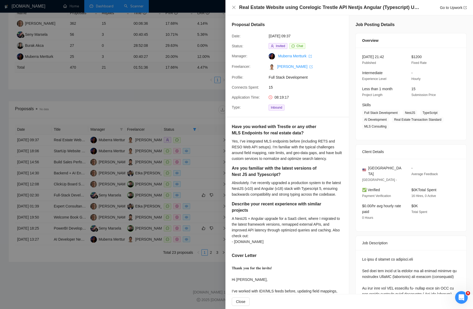
click at [199, 99] on div at bounding box center [236, 154] width 473 height 309
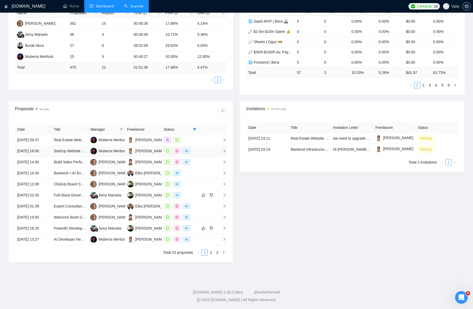
click at [206, 146] on td at bounding box center [207, 151] width 18 height 11
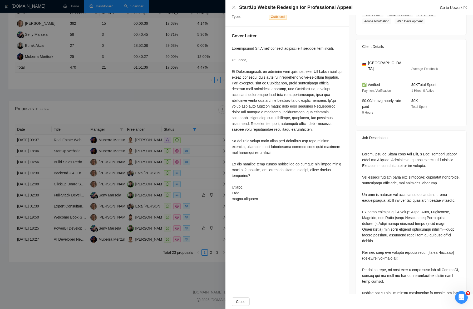
scroll to position [99, 0]
drag, startPoint x: 412, startPoint y: 152, endPoint x: 448, endPoint y: 165, distance: 37.9
click at [448, 165] on div at bounding box center [411, 232] width 98 height 162
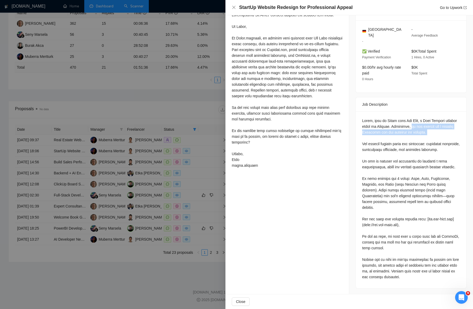
scroll to position [0, 0]
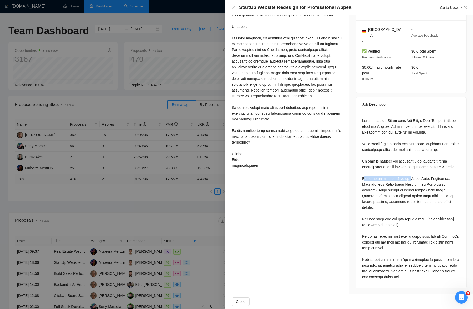
drag, startPoint x: 364, startPoint y: 177, endPoint x: 414, endPoint y: 177, distance: 50.0
click at [414, 177] on div at bounding box center [411, 199] width 98 height 162
click at [414, 178] on div at bounding box center [411, 199] width 98 height 162
drag, startPoint x: 414, startPoint y: 177, endPoint x: 357, endPoint y: 177, distance: 56.6
click at [357, 177] on div at bounding box center [411, 200] width 111 height 177
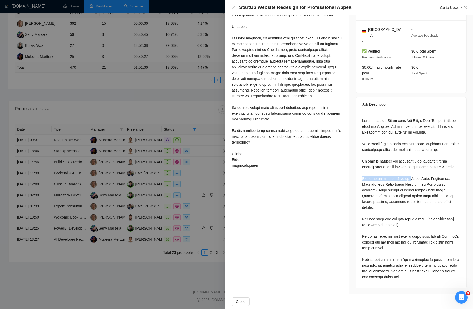
scroll to position [158, 0]
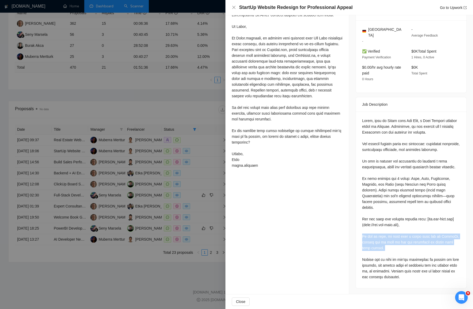
drag, startPoint x: 362, startPoint y: 238, endPoint x: 439, endPoint y: 250, distance: 78.2
click at [439, 250] on div at bounding box center [411, 199] width 98 height 162
click at [176, 203] on div at bounding box center [236, 154] width 473 height 309
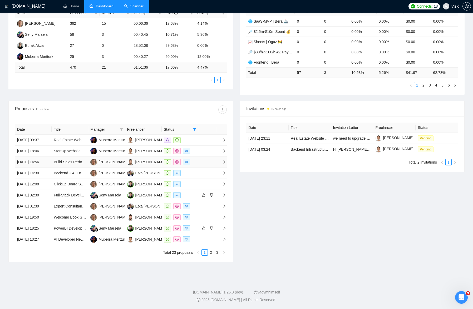
click at [207, 157] on td at bounding box center [207, 162] width 18 height 11
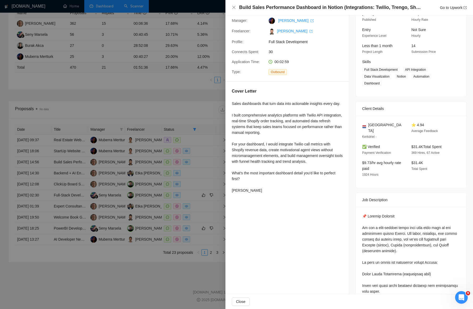
scroll to position [0, 0]
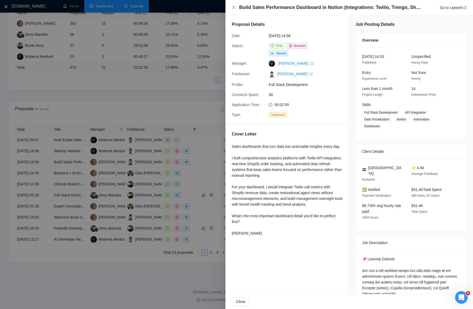
click at [182, 273] on div at bounding box center [236, 154] width 473 height 309
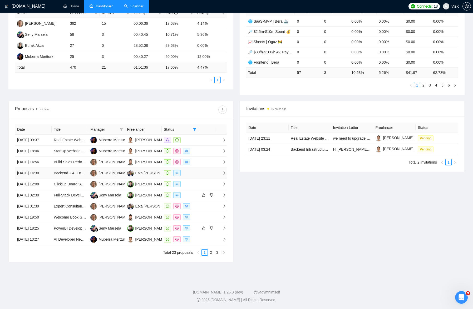
click at [80, 168] on td "Backend + AI Engineer(s) for Solana Trading Bot & Terminal (Discord/TG + Web)" at bounding box center [70, 173] width 37 height 11
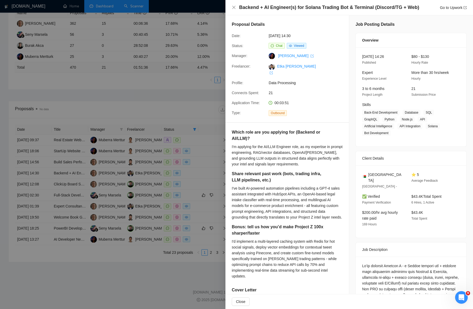
click at [80, 146] on div at bounding box center [236, 154] width 473 height 309
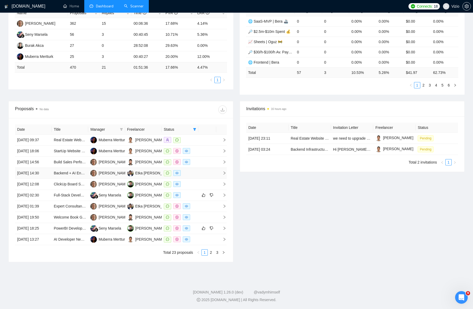
click at [203, 168] on td at bounding box center [207, 173] width 18 height 11
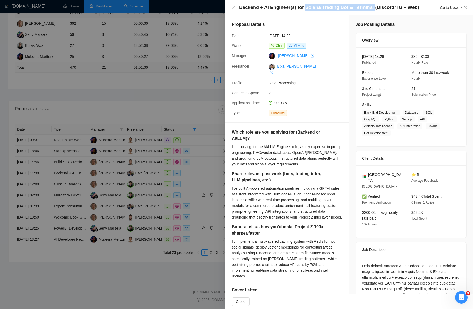
drag, startPoint x: 304, startPoint y: 6, endPoint x: 370, endPoint y: 7, distance: 66.6
click at [370, 7] on h4 "Backend + AI Engineer(s) for Solana Trading Bot & Terminal (Discord/TG + Web)" at bounding box center [329, 7] width 180 height 7
drag, startPoint x: 391, startPoint y: 179, endPoint x: 367, endPoint y: 169, distance: 25.4
click at [367, 169] on div "[GEOGRAPHIC_DATA] [GEOGRAPHIC_DATA] - ⭐ 5 Average Feedback ✅ Verified Payment V…" at bounding box center [411, 202] width 111 height 72
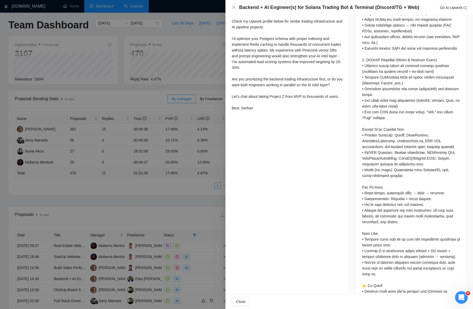
scroll to position [313, 0]
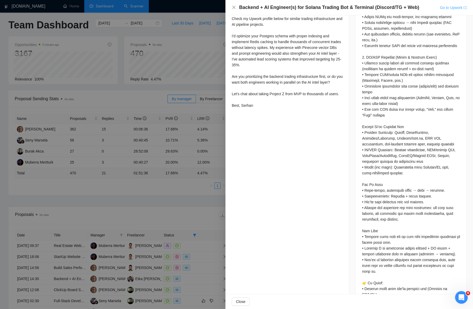
click at [445, 8] on link "Go to Upwork" at bounding box center [453, 8] width 27 height 4
click at [167, 153] on div at bounding box center [236, 154] width 473 height 309
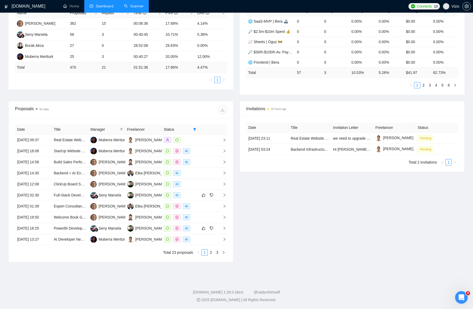
scroll to position [158, 0]
click at [188, 181] on div at bounding box center [180, 184] width 32 height 6
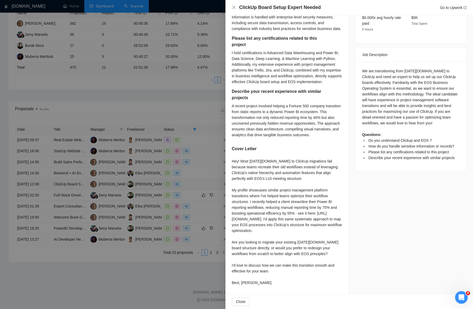
scroll to position [206, 0]
click at [114, 149] on div at bounding box center [236, 154] width 473 height 309
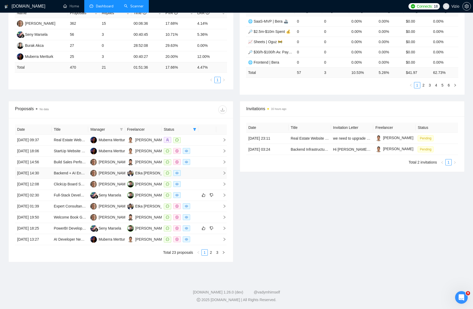
click at [74, 168] on td "Backend + AI Engineer(s) for Solana Trading Bot & Terminal (Discord/TG + Web)" at bounding box center [70, 173] width 37 height 11
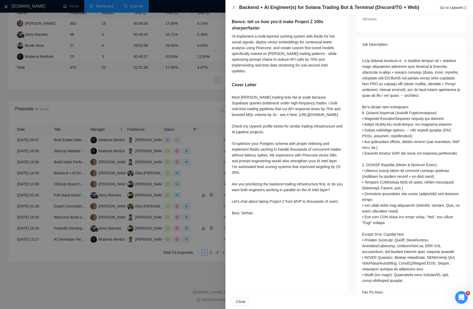
click at [71, 157] on div at bounding box center [236, 154] width 473 height 309
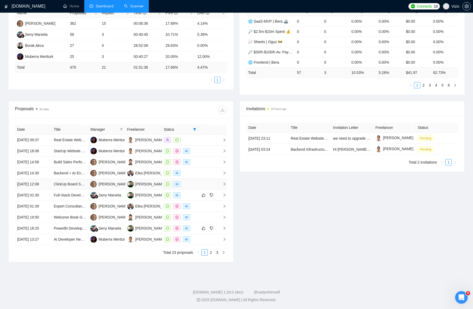
click at [80, 179] on td "ClickUp Board Setup Expert Needed" at bounding box center [70, 184] width 37 height 11
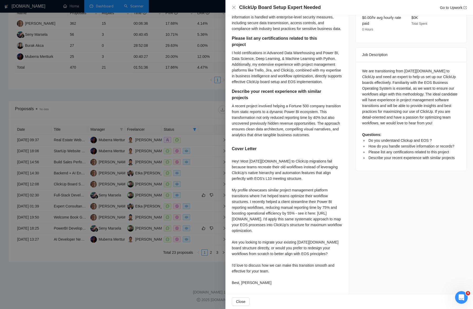
drag, startPoint x: 269, startPoint y: 169, endPoint x: 303, endPoint y: 203, distance: 49.0
click at [303, 203] on div "Hey! Most [DATE][DOMAIN_NAME] to ClickUp migrations fail because teams recreate…" at bounding box center [287, 222] width 111 height 127
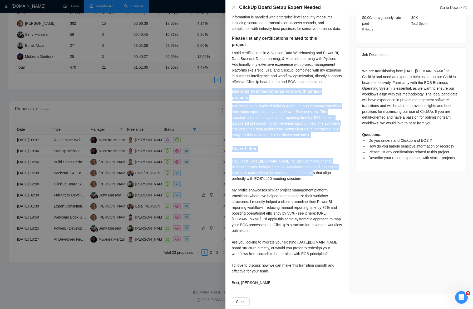
drag, startPoint x: 312, startPoint y: 79, endPoint x: 312, endPoint y: 174, distance: 95.1
click at [312, 174] on div "Do you understand Clickup and EOS ? Absolutely! I have extensive experience wit…" at bounding box center [287, 112] width 124 height 366
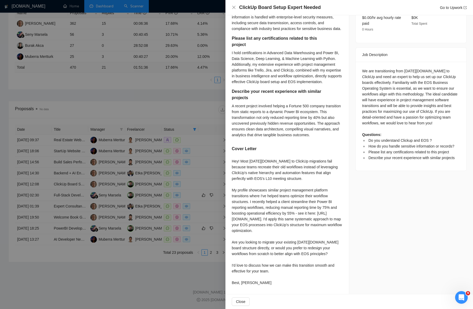
click at [290, 179] on div "Hey! Most [DATE][DOMAIN_NAME] to ClickUp migrations fail because teams recreate…" at bounding box center [287, 222] width 111 height 127
click at [181, 163] on div at bounding box center [236, 154] width 473 height 309
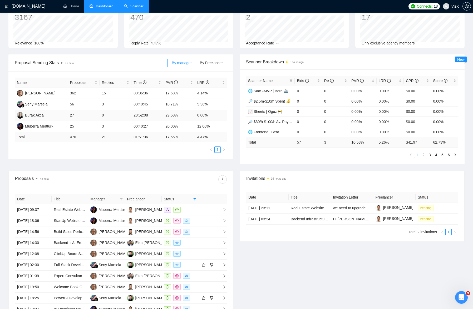
scroll to position [108, 0]
